Goal: Task Accomplishment & Management: Manage account settings

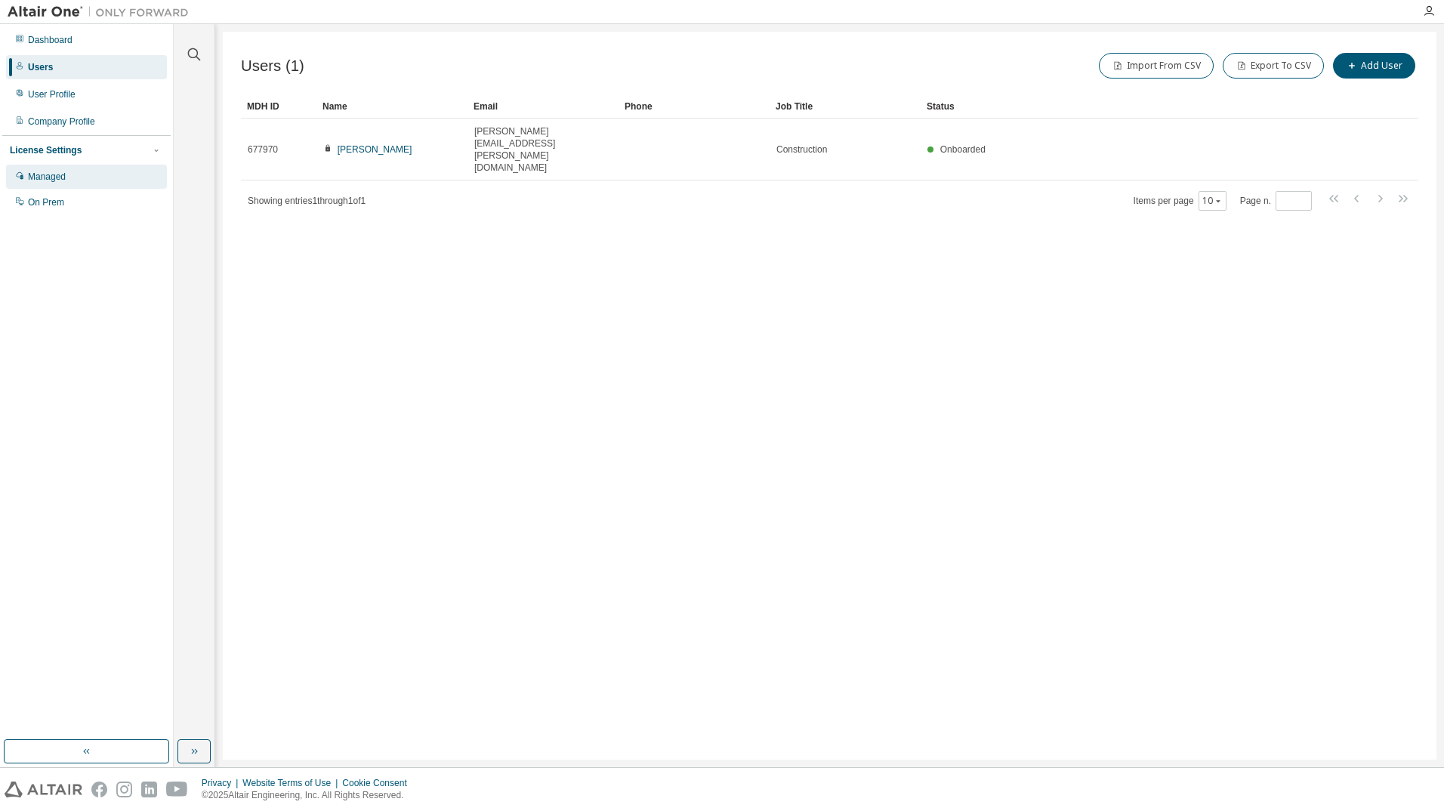
click at [48, 178] on div "Managed" at bounding box center [47, 177] width 38 height 12
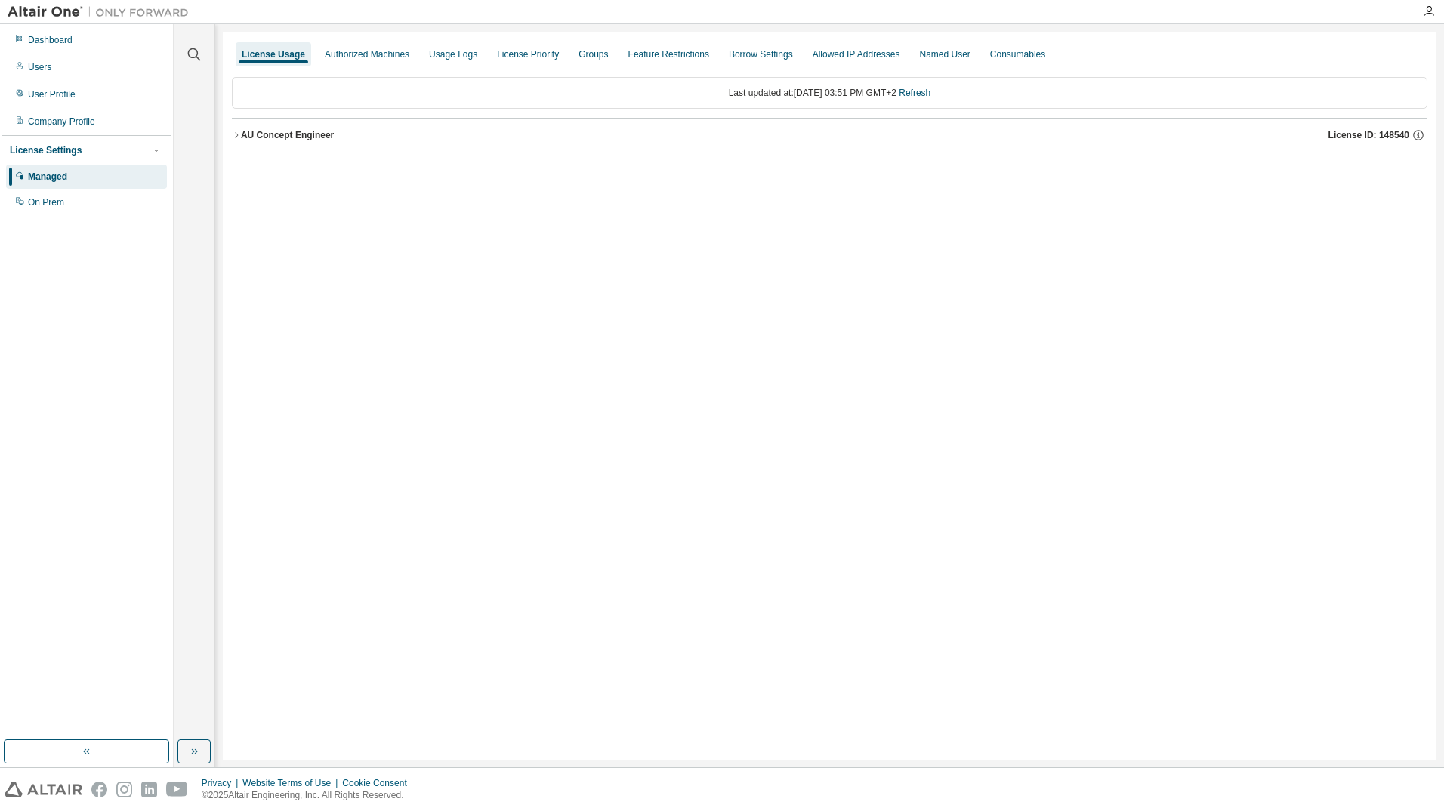
click at [235, 134] on icon "button" at bounding box center [236, 135] width 9 height 9
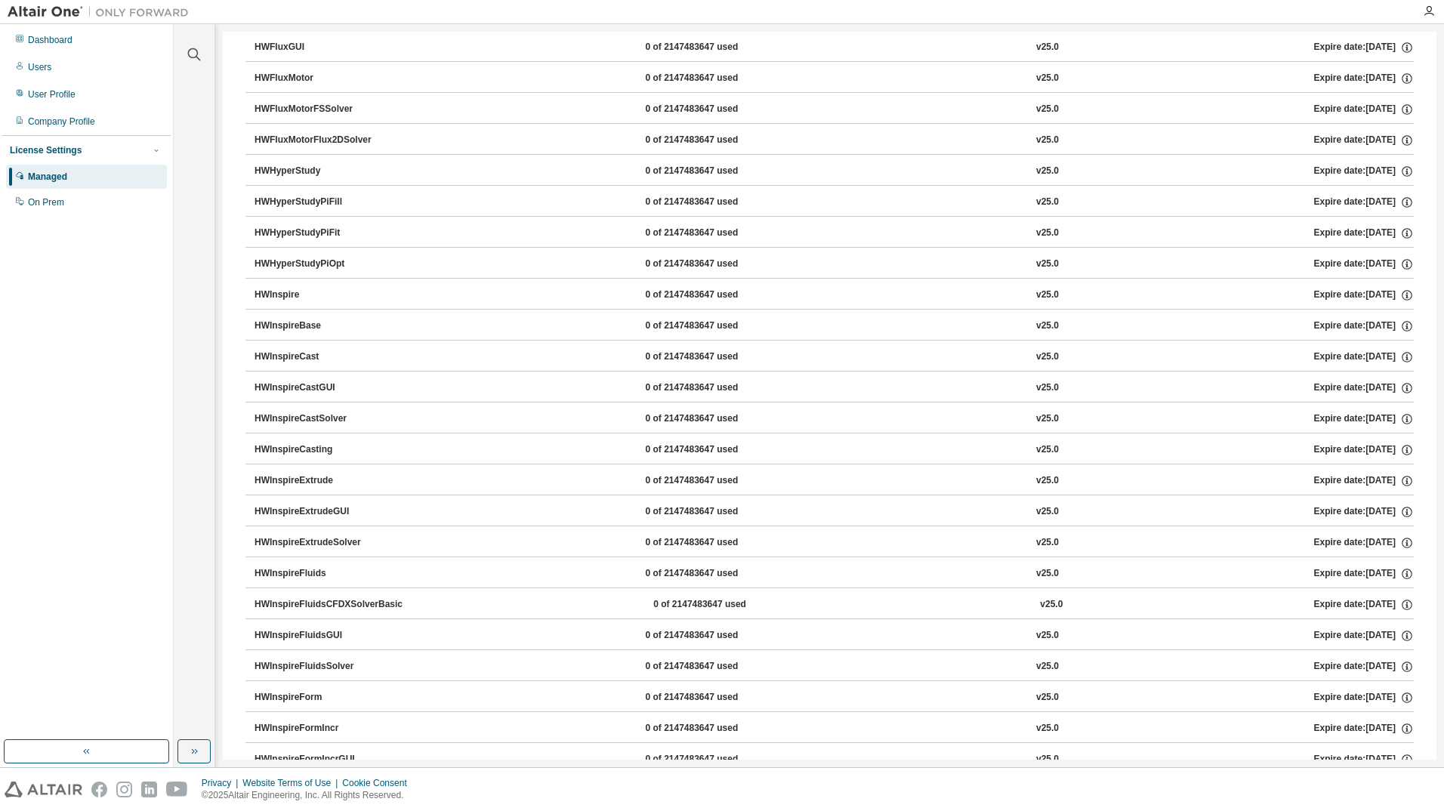
scroll to position [982, 0]
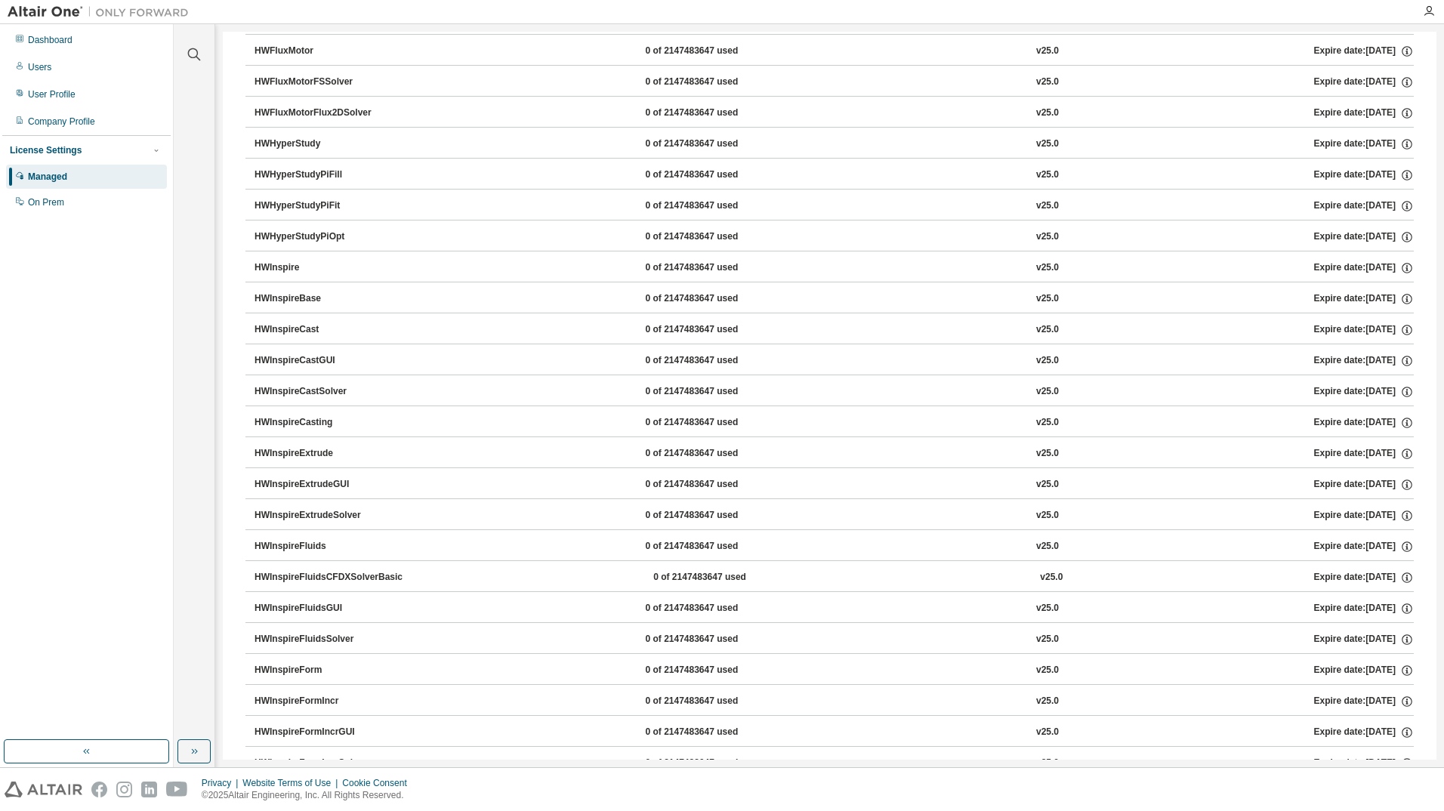
click at [308, 330] on div "HWInspireCast" at bounding box center [323, 330] width 136 height 14
click at [1406, 331] on icon "button" at bounding box center [1407, 331] width 2 height 4
